Goal: Transaction & Acquisition: Purchase product/service

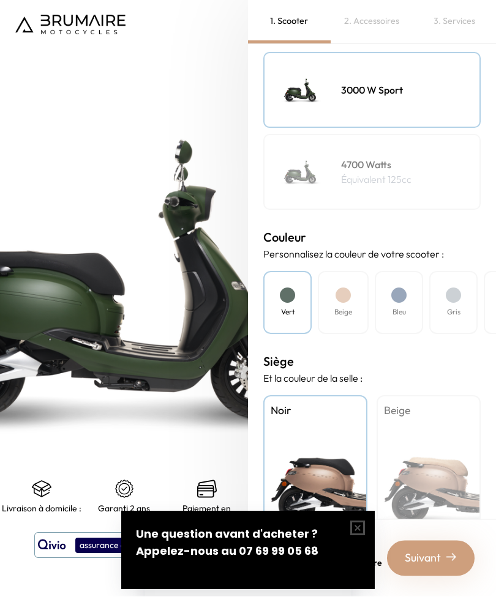
scroll to position [36, 0]
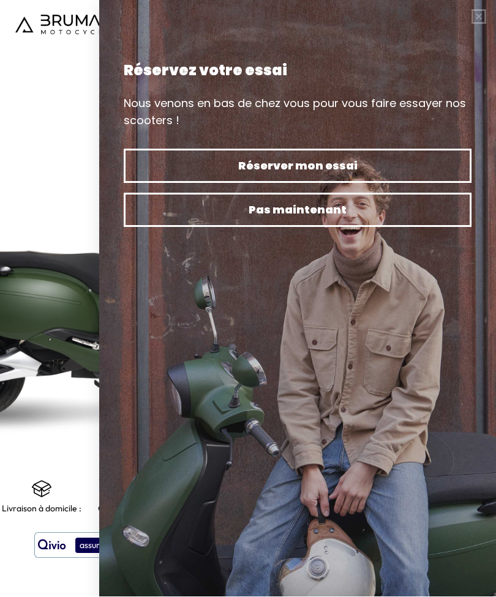
click at [480, 19] on button "button" at bounding box center [478, 17] width 34 height 34
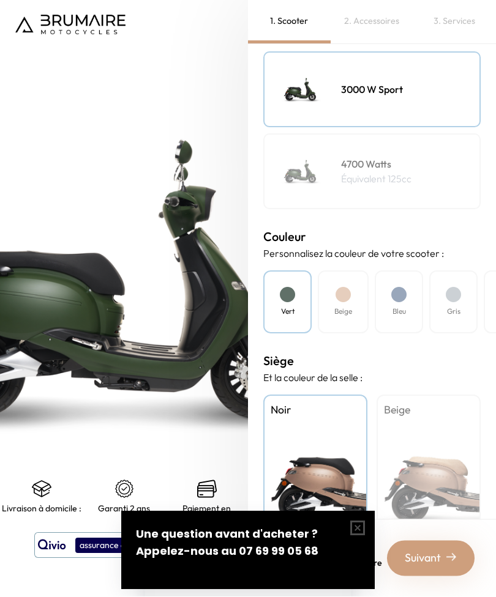
scroll to position [187, 0]
click at [360, 530] on button "button" at bounding box center [357, 528] width 34 height 34
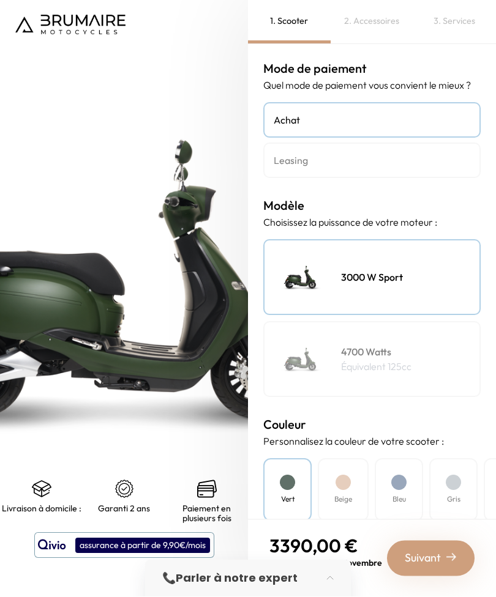
scroll to position [0, 0]
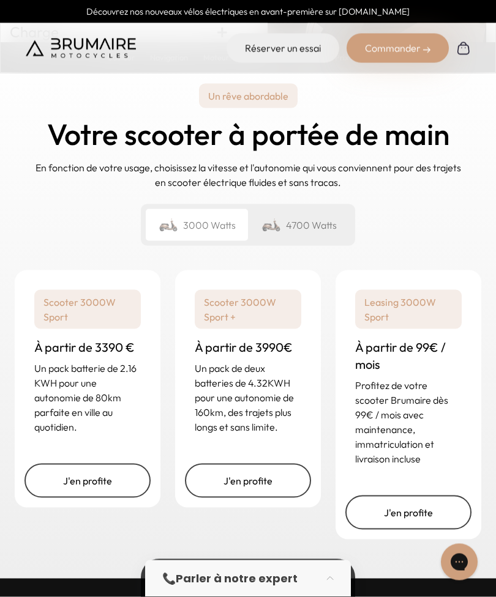
scroll to position [2998, 0]
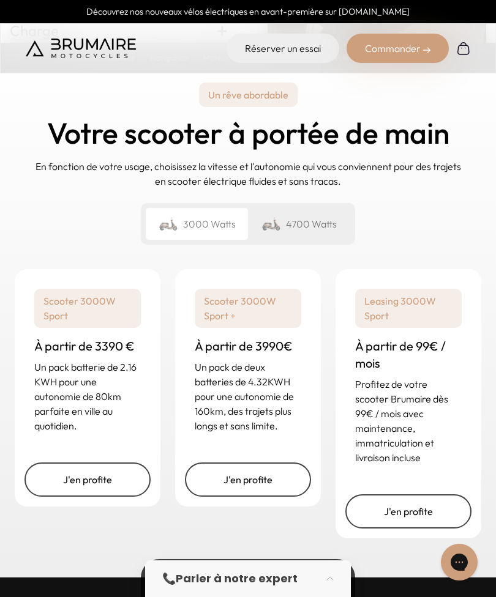
click at [425, 529] on link "J'en profite" at bounding box center [408, 511] width 126 height 34
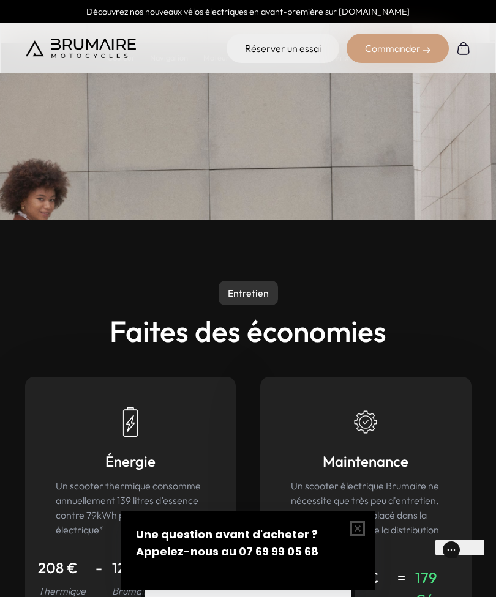
scroll to position [5615, 0]
